Goal: Task Accomplishment & Management: Manage account settings

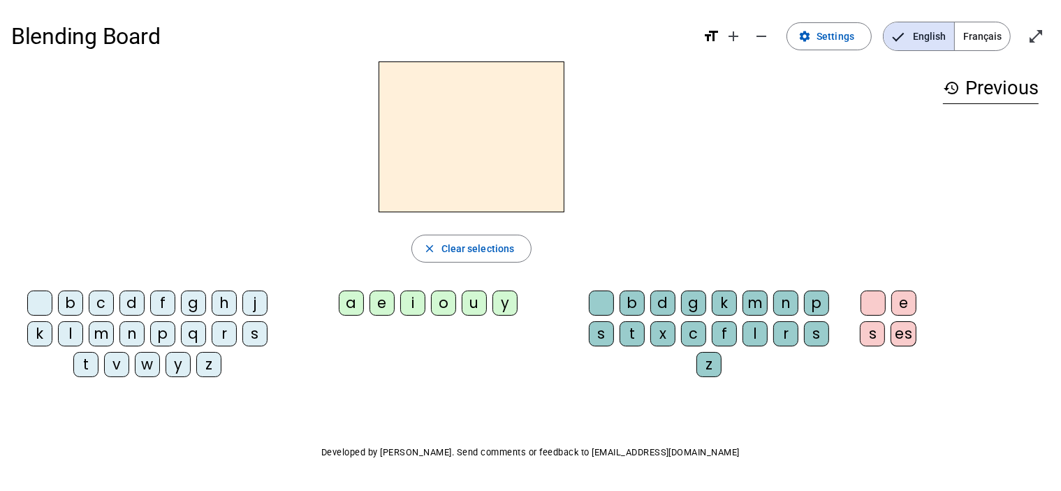
click at [221, 302] on div "h" at bounding box center [224, 302] width 25 height 25
click at [353, 306] on div "a" at bounding box center [351, 302] width 25 height 25
click at [634, 331] on div "t" at bounding box center [631, 333] width 25 height 25
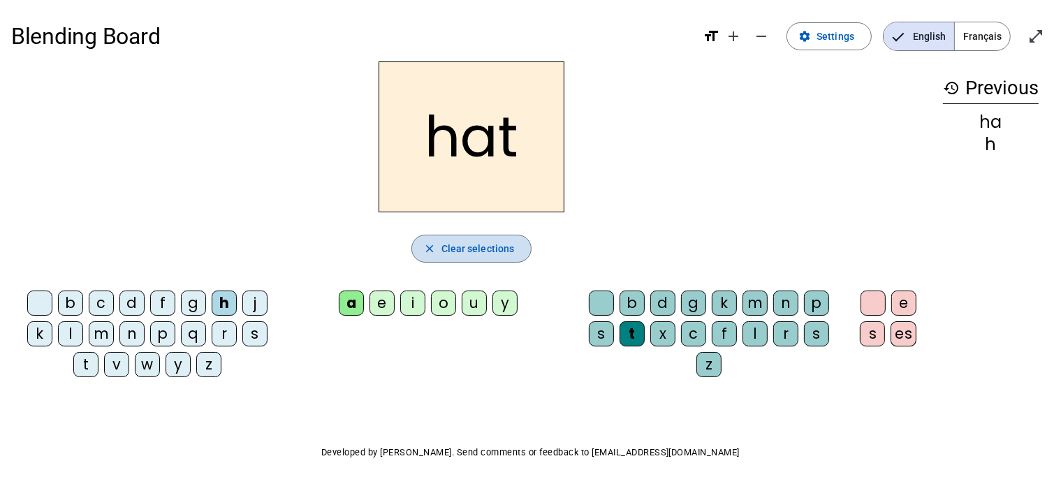
click at [429, 249] on mat-icon "close" at bounding box center [429, 248] width 13 height 13
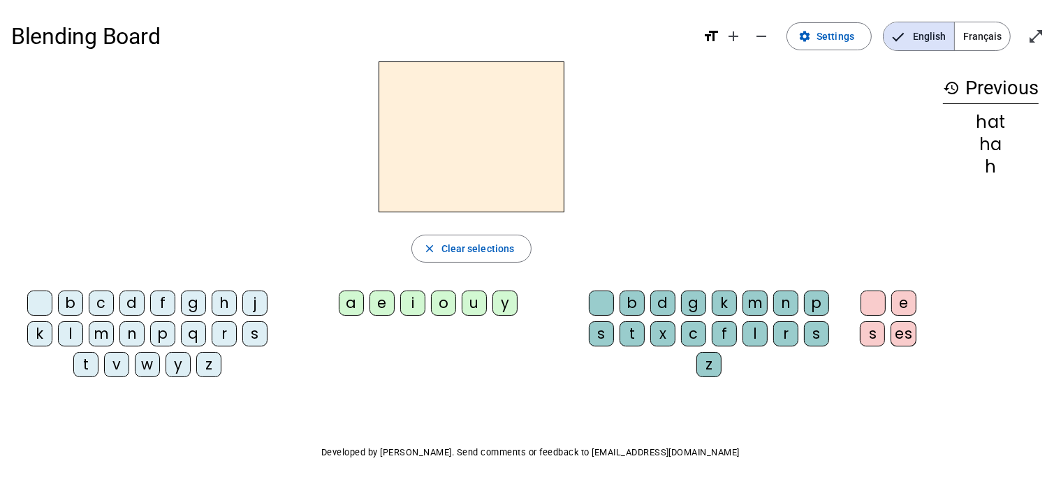
click at [353, 303] on div "a" at bounding box center [351, 302] width 25 height 25
click at [119, 367] on div "v" at bounding box center [116, 364] width 25 height 25
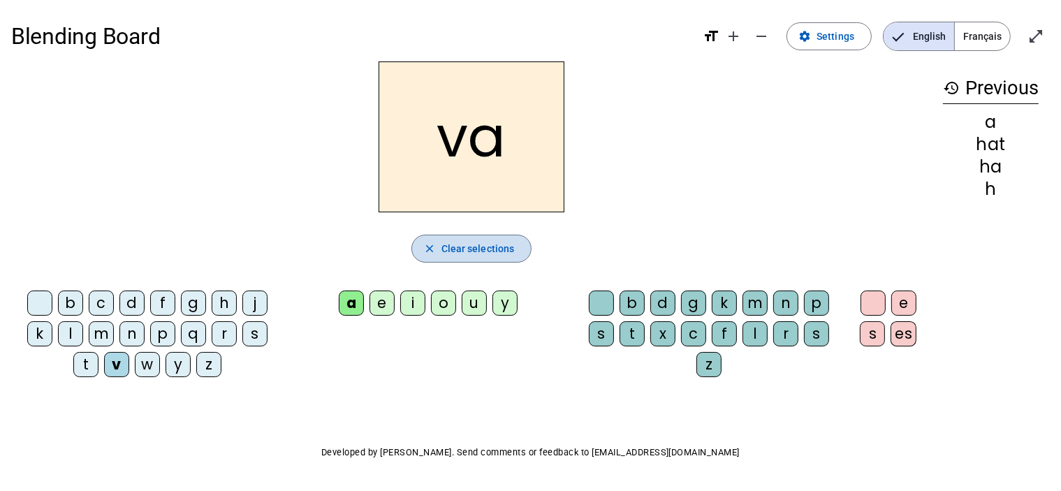
click at [429, 248] on mat-icon "close" at bounding box center [429, 248] width 13 height 13
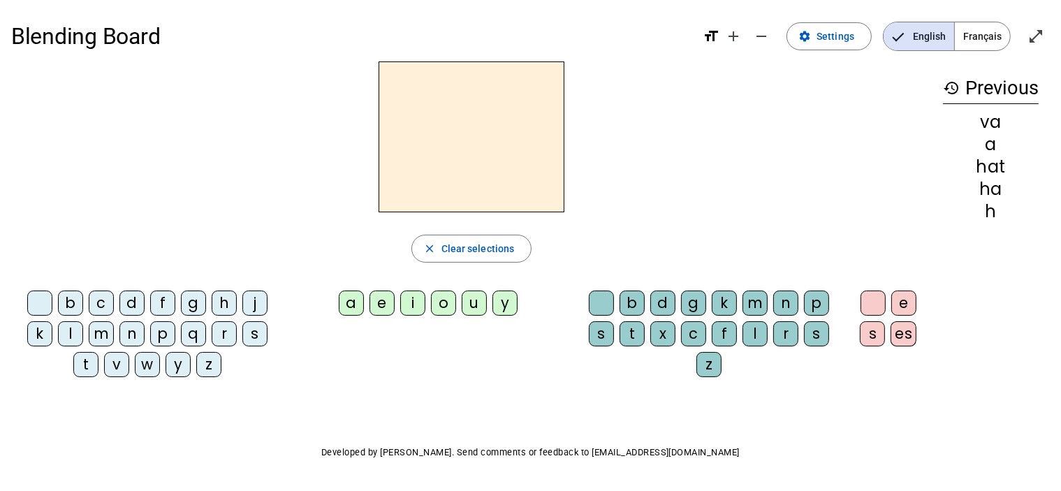
click at [355, 297] on div "a" at bounding box center [351, 302] width 25 height 25
click at [112, 368] on div "v" at bounding box center [116, 364] width 25 height 25
click at [380, 307] on div "e" at bounding box center [381, 302] width 25 height 25
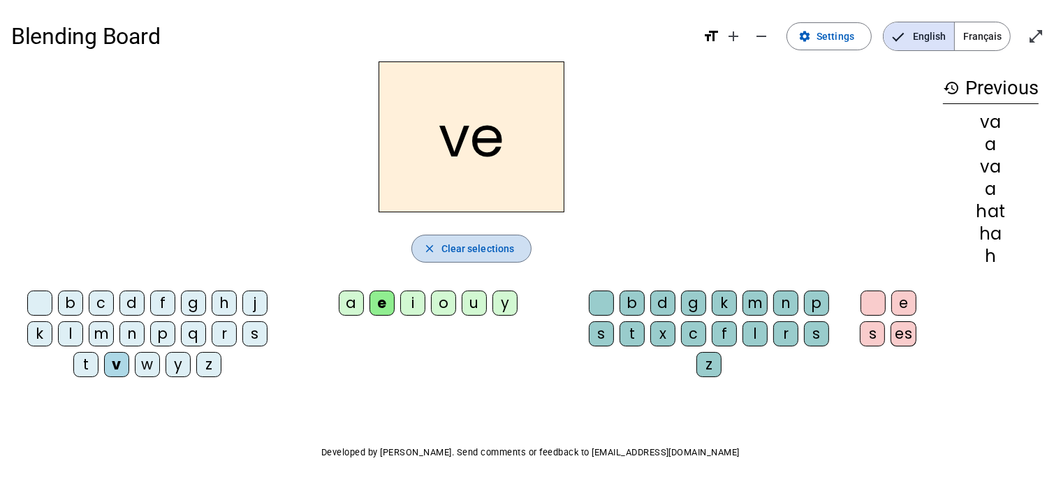
click at [432, 245] on mat-icon "close" at bounding box center [429, 248] width 13 height 13
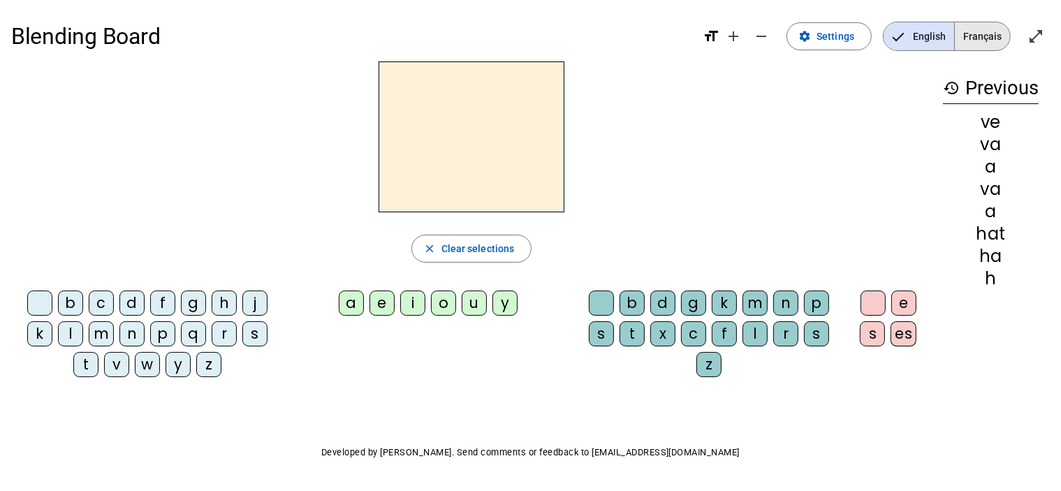
click at [978, 41] on span "Français" at bounding box center [982, 36] width 55 height 28
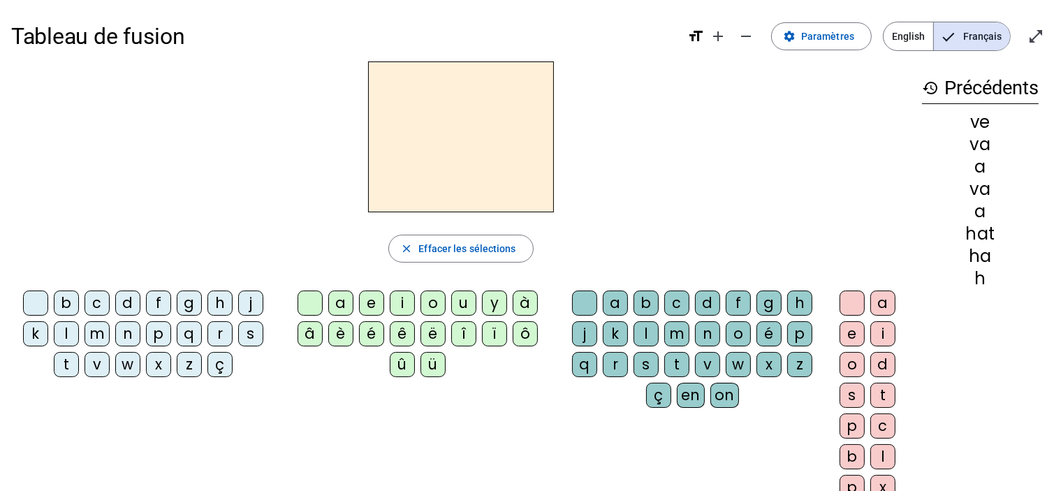
click at [337, 307] on div "a" at bounding box center [340, 302] width 25 height 25
click at [94, 365] on div "v" at bounding box center [96, 364] width 25 height 25
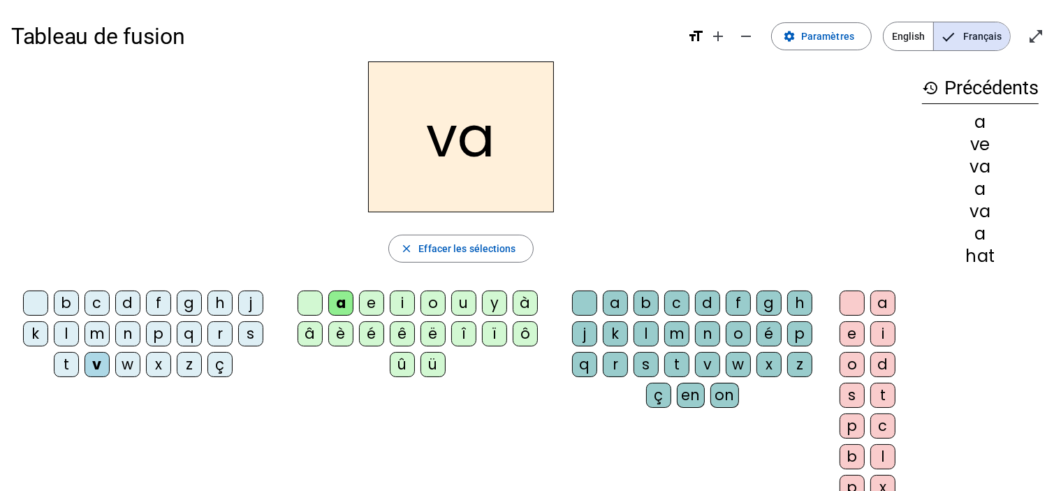
click at [369, 303] on div "e" at bounding box center [371, 302] width 25 height 25
click at [719, 37] on mat-icon "add" at bounding box center [717, 36] width 17 height 17
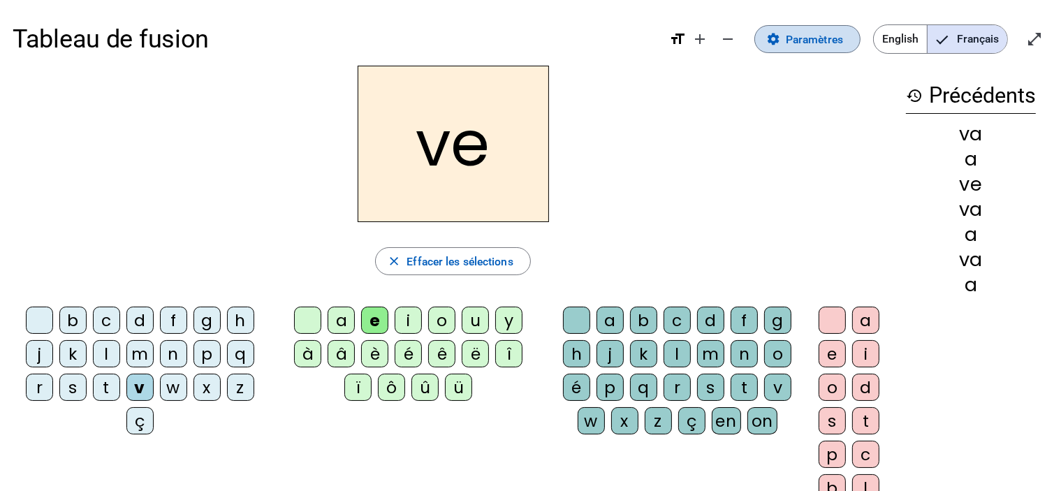
click at [821, 43] on span "Paramètres" at bounding box center [814, 39] width 57 height 19
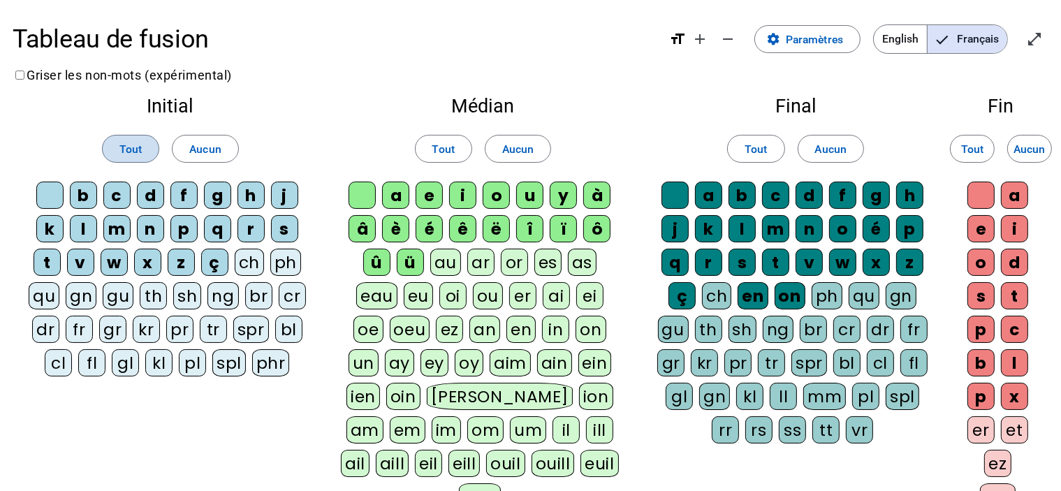
click at [122, 132] on span at bounding box center [131, 149] width 56 height 34
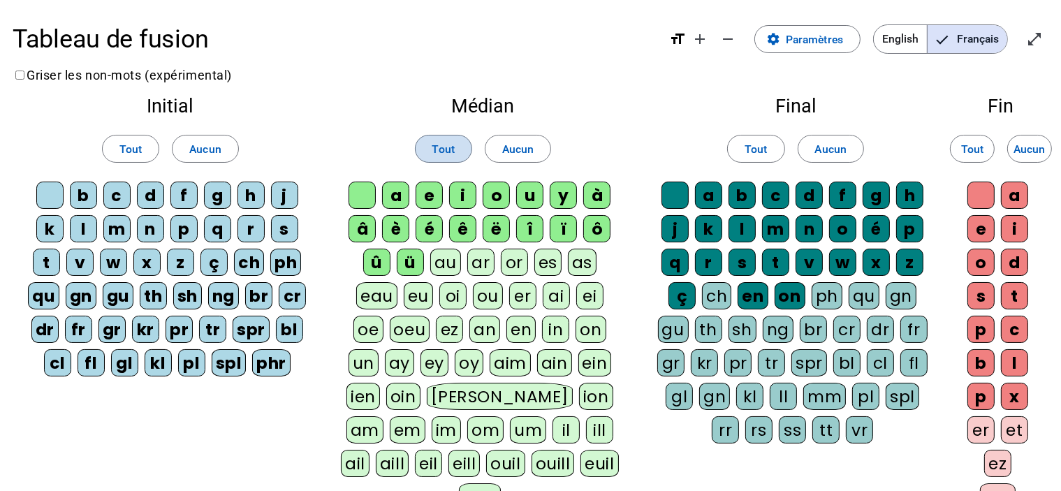
click at [443, 149] on span "Tout" at bounding box center [443, 149] width 22 height 19
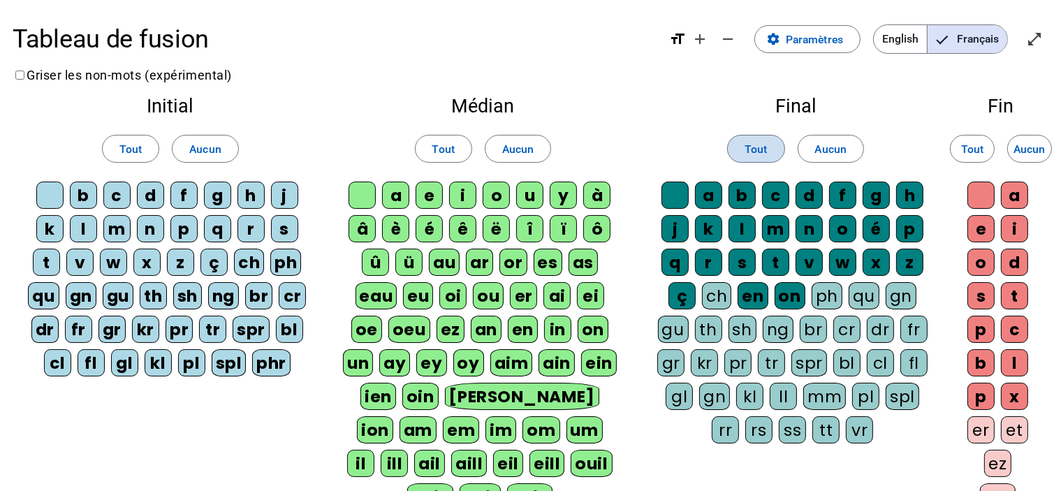
click at [753, 148] on span "Tout" at bounding box center [755, 149] width 22 height 19
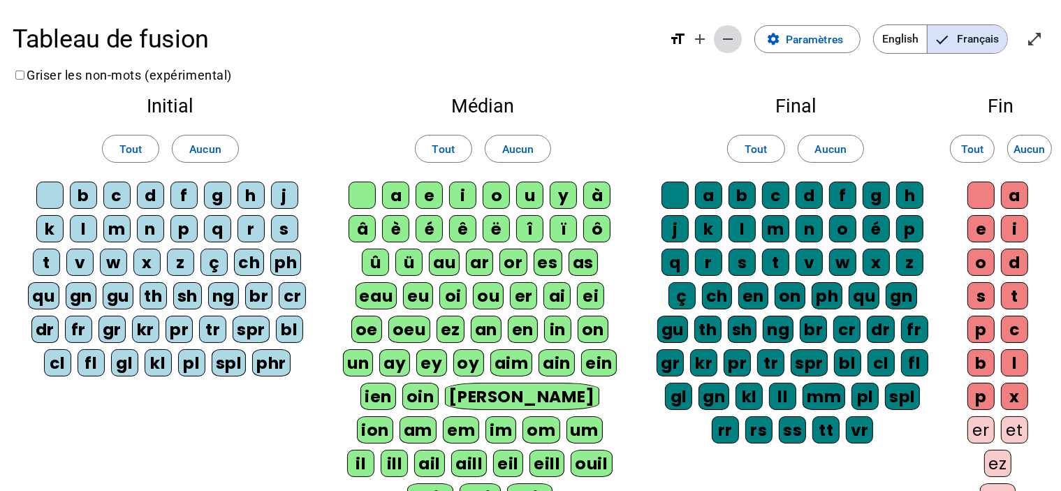
click at [727, 45] on mat-icon "remove" at bounding box center [727, 39] width 17 height 17
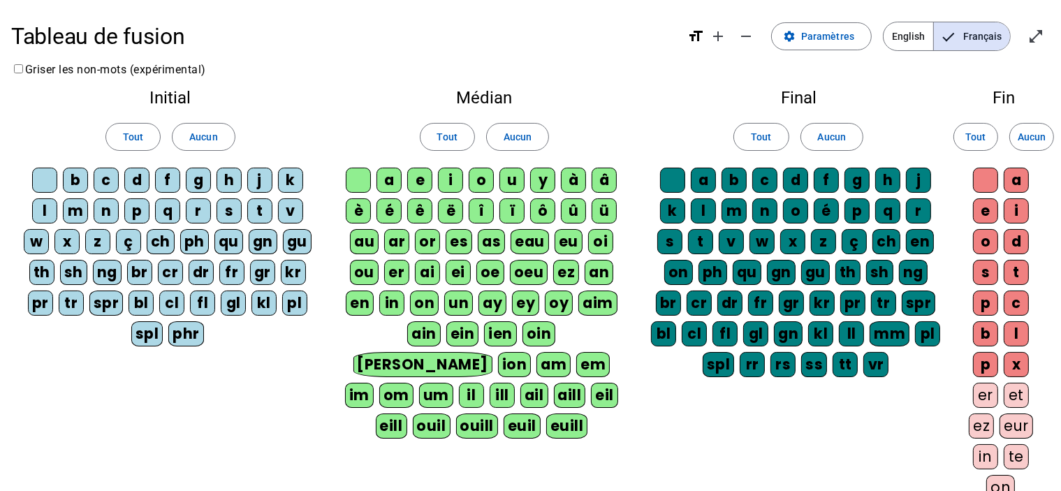
click at [698, 35] on mat-icon "format_size" at bounding box center [695, 36] width 17 height 17
click at [822, 34] on span "Paramètres" at bounding box center [827, 36] width 53 height 17
click at [1032, 31] on mat-icon "open_in_full" at bounding box center [1035, 36] width 17 height 17
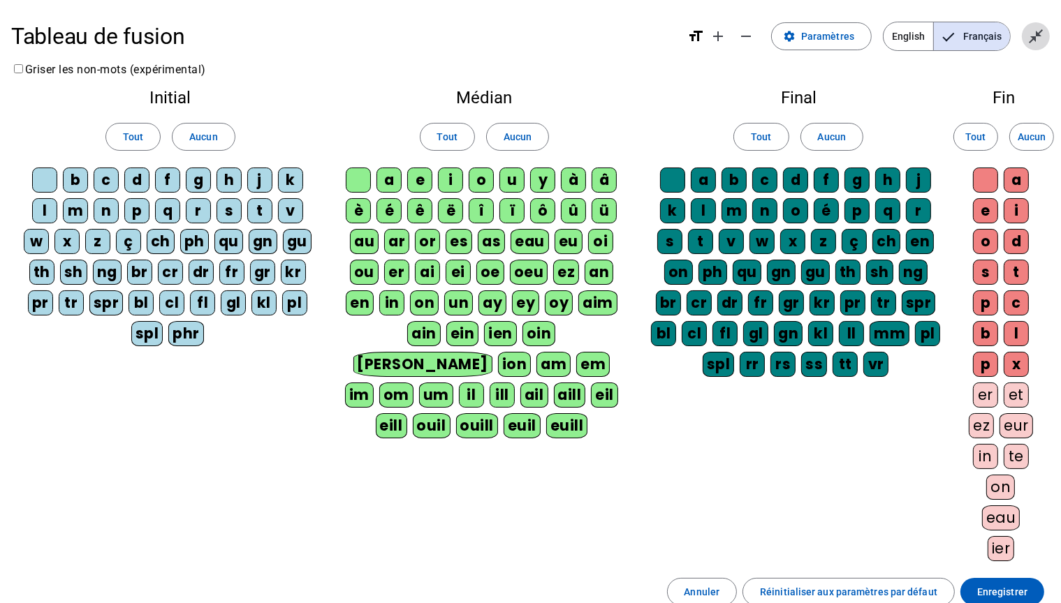
click at [1040, 31] on mat-icon "close_fullscreen" at bounding box center [1035, 36] width 17 height 17
